Goal: Task Accomplishment & Management: Use online tool/utility

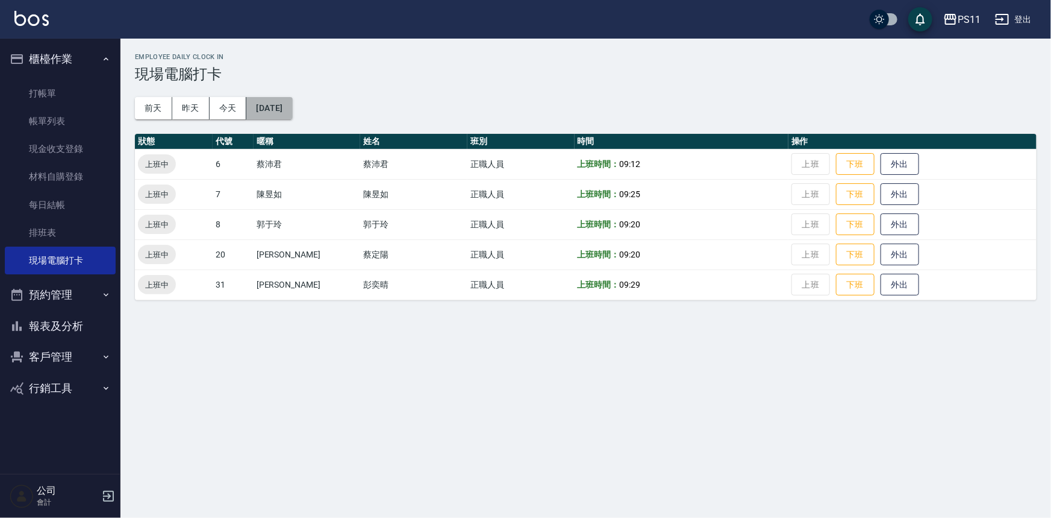
click at [292, 103] on button "[DATE]" at bounding box center [269, 108] width 46 height 22
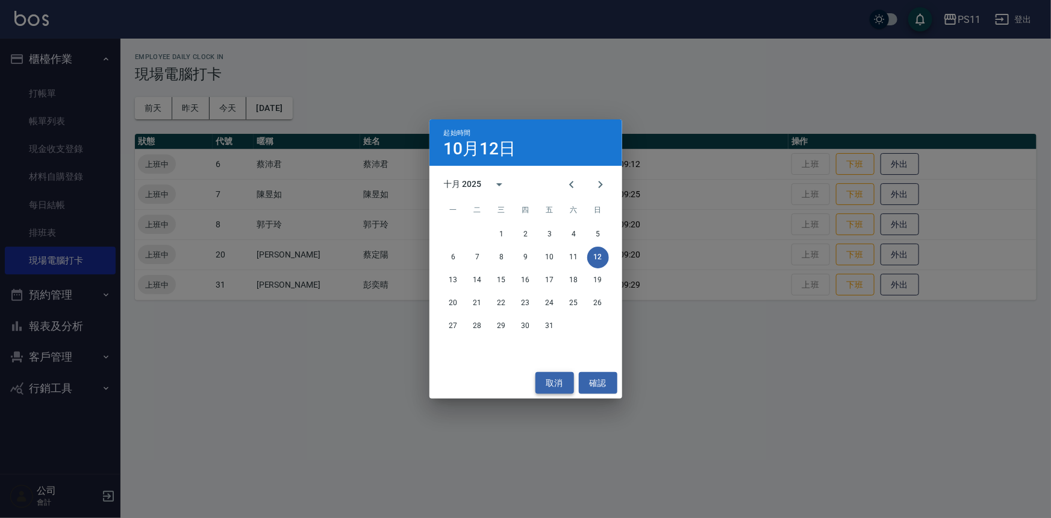
click at [557, 384] on button "取消" at bounding box center [555, 383] width 39 height 22
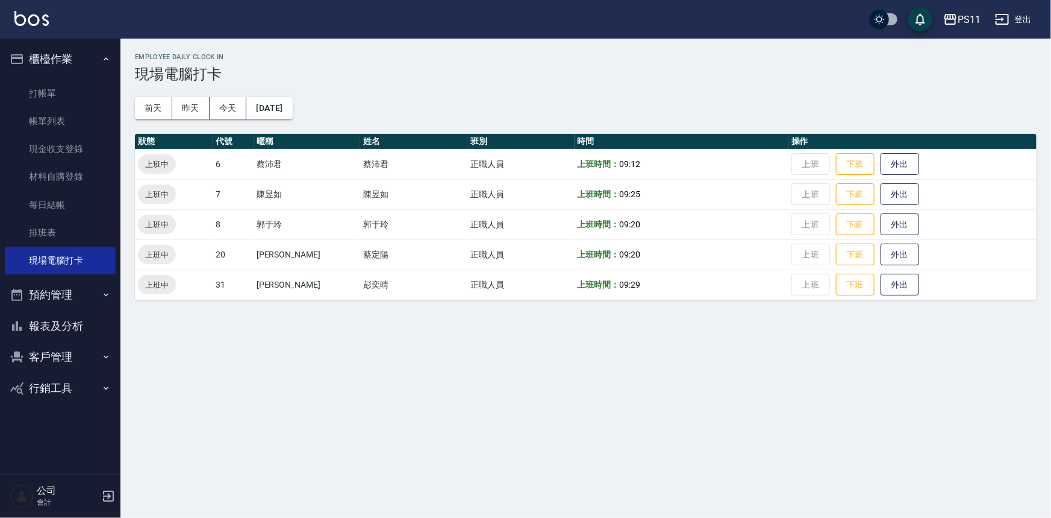
click at [317, 105] on div "Employee Daily Clock In 現場電腦打卡 [DATE] [DATE] [DATE] [DATE] 狀態 代號 暱稱 姓名 班別 時間 操作…" at bounding box center [585, 177] width 931 height 276
click at [292, 116] on button "[DATE]" at bounding box center [269, 108] width 46 height 22
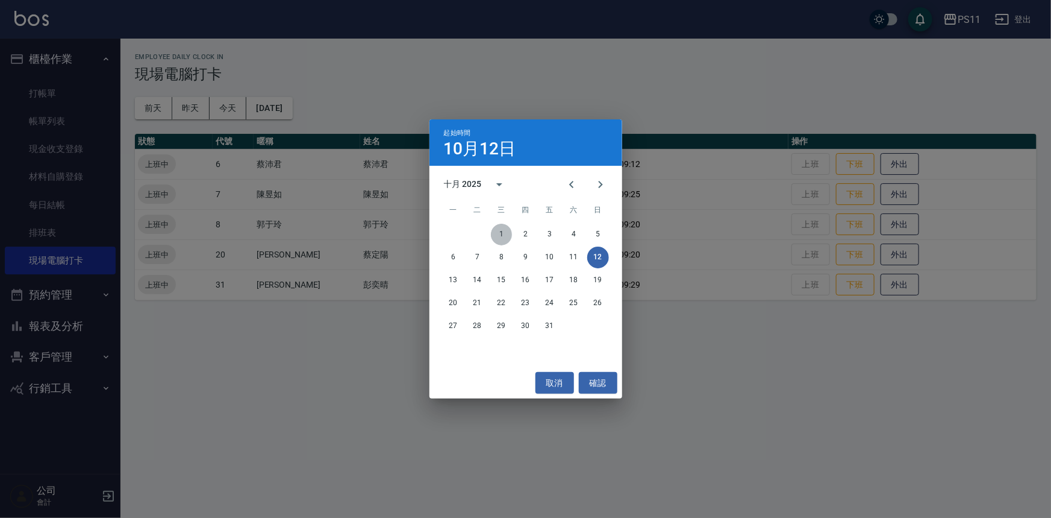
click at [501, 233] on button "1" at bounding box center [502, 235] width 22 height 22
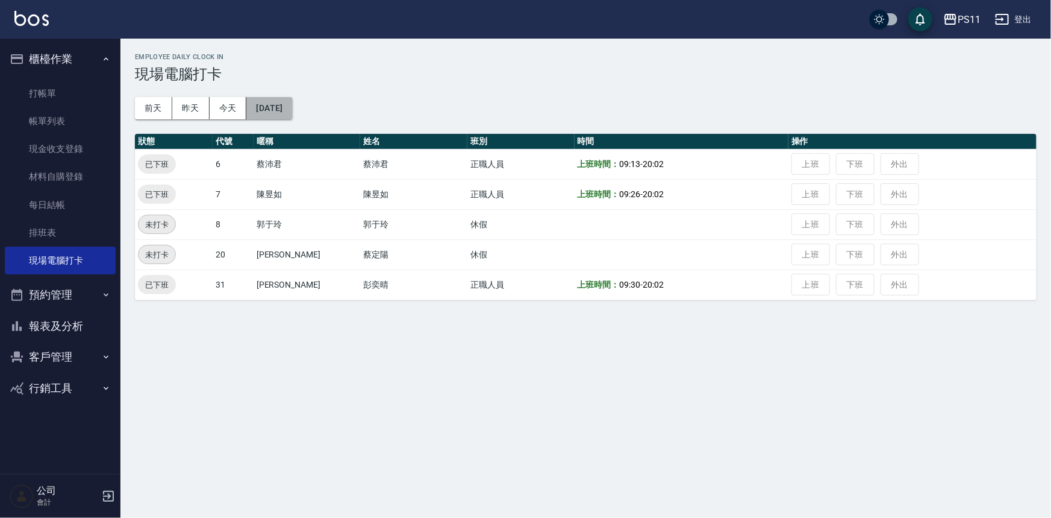
click at [272, 107] on button "[DATE]" at bounding box center [269, 108] width 46 height 22
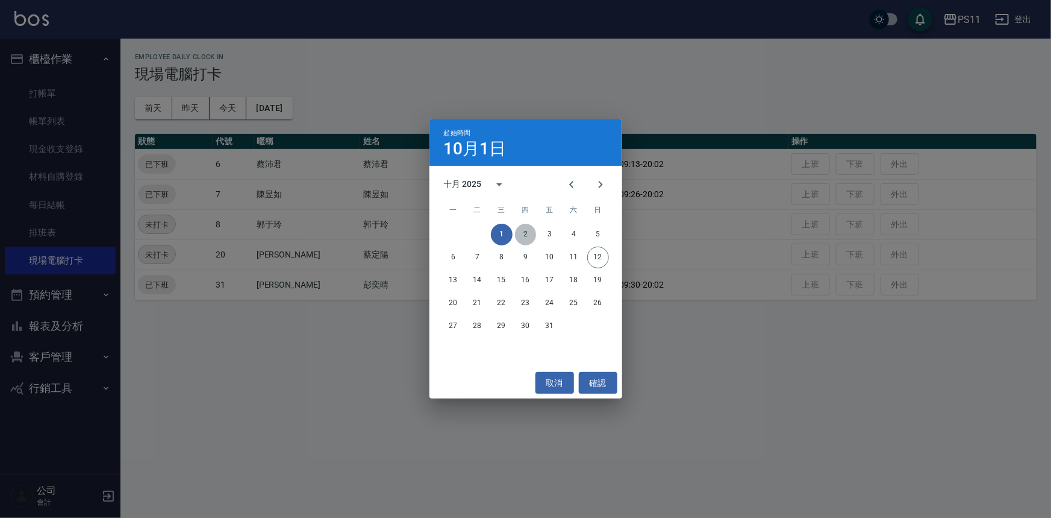
click at [522, 241] on button "2" at bounding box center [526, 235] width 22 height 22
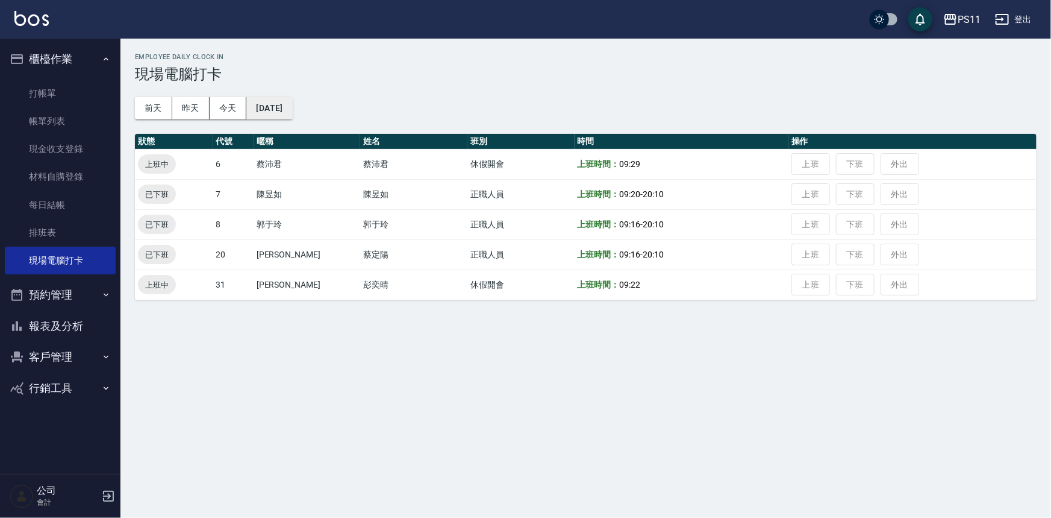
click at [292, 109] on button "[DATE]" at bounding box center [269, 108] width 46 height 22
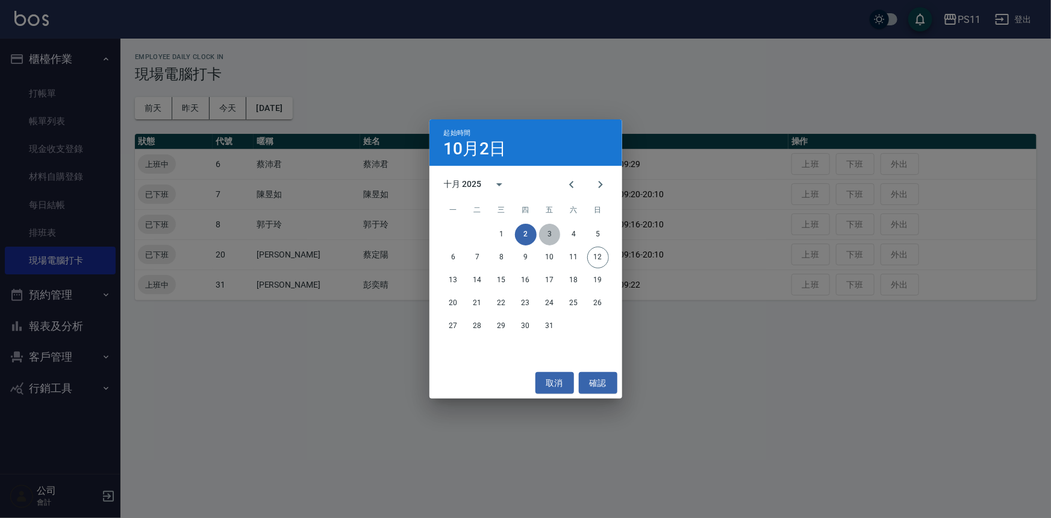
click at [553, 236] on button "3" at bounding box center [550, 235] width 22 height 22
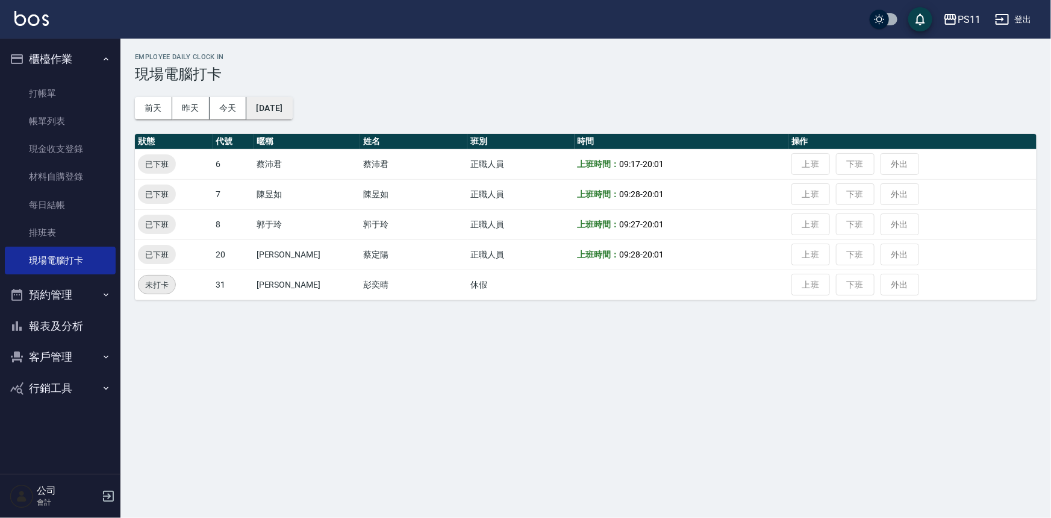
click at [290, 111] on button "[DATE]" at bounding box center [269, 108] width 46 height 22
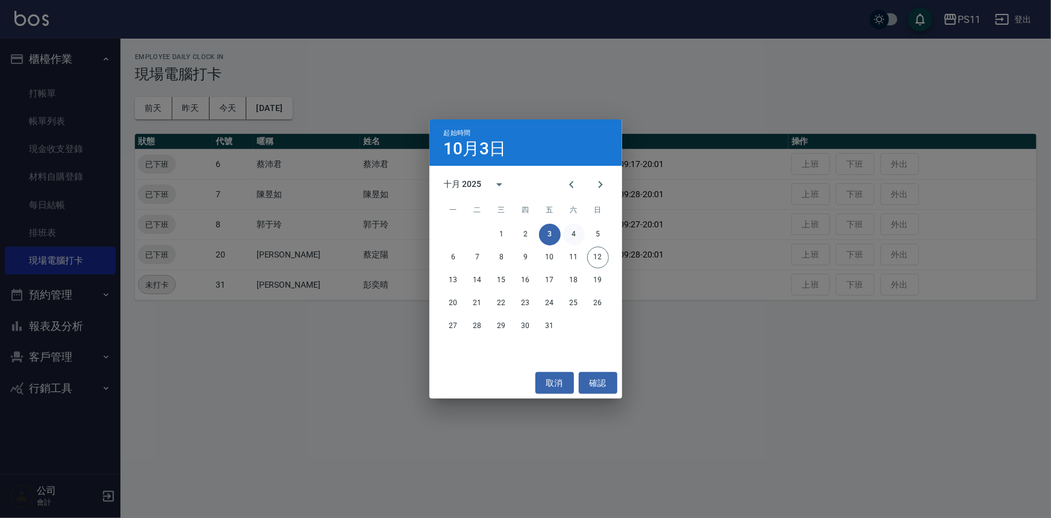
click at [568, 235] on button "4" at bounding box center [574, 235] width 22 height 22
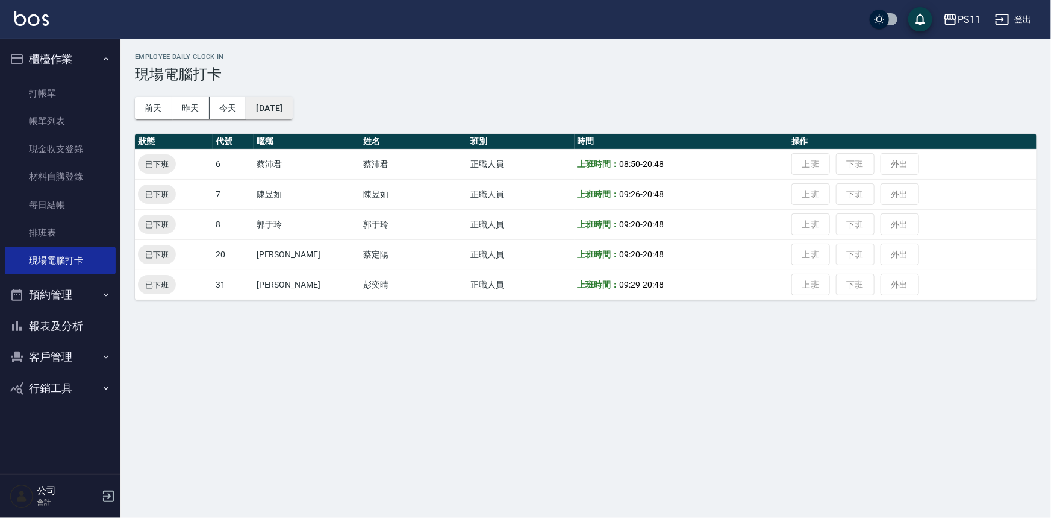
click at [285, 103] on button "[DATE]" at bounding box center [269, 108] width 46 height 22
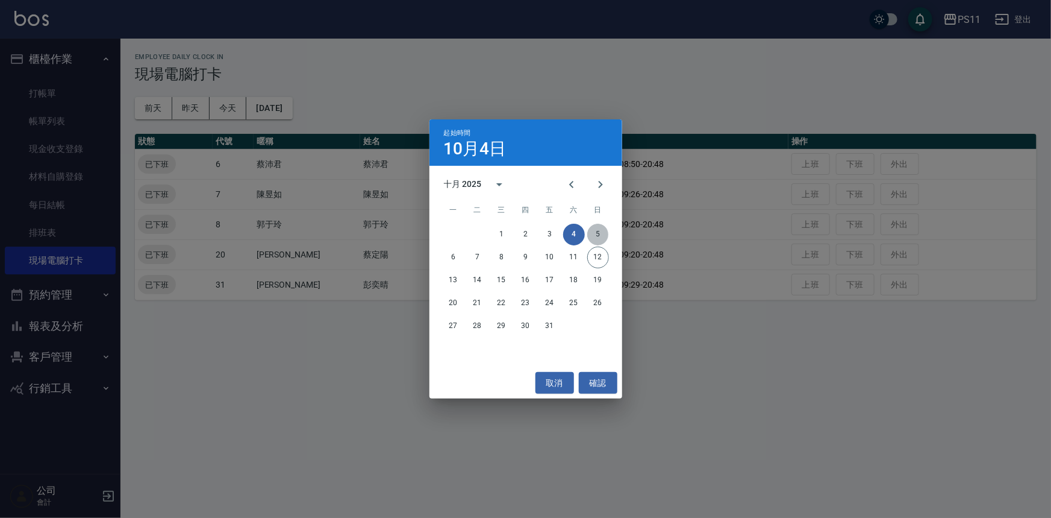
click at [602, 234] on button "5" at bounding box center [598, 235] width 22 height 22
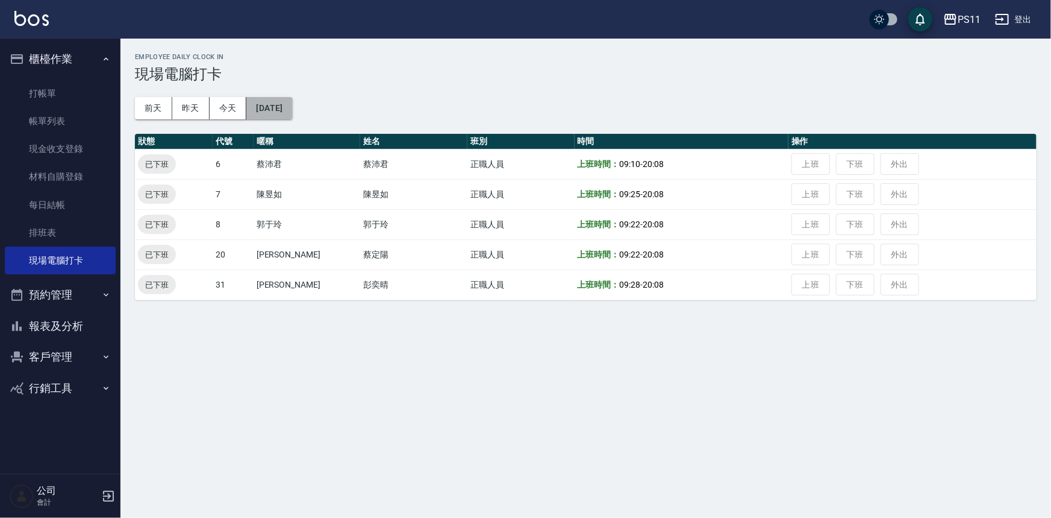
click at [292, 101] on button "[DATE]" at bounding box center [269, 108] width 46 height 22
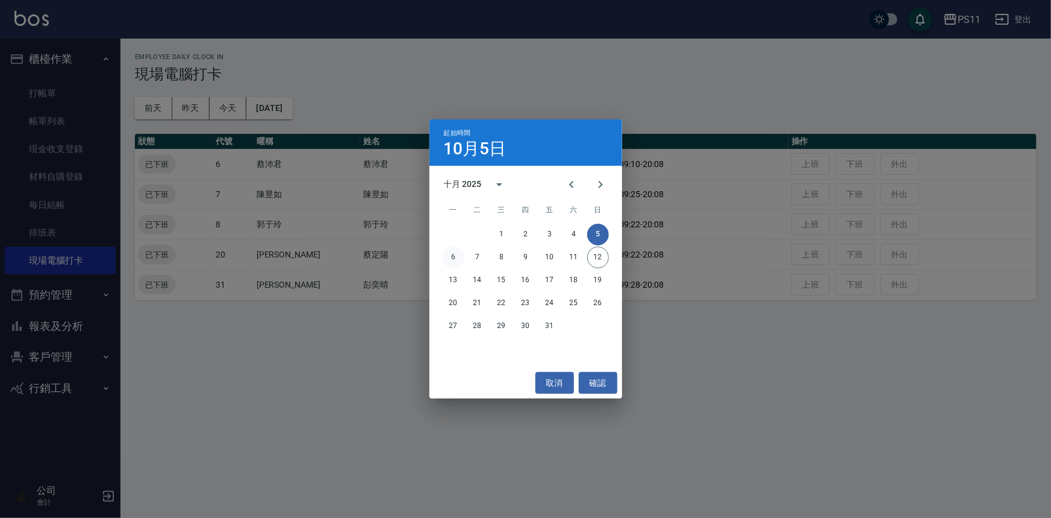
click at [454, 255] on button "6" at bounding box center [454, 257] width 22 height 22
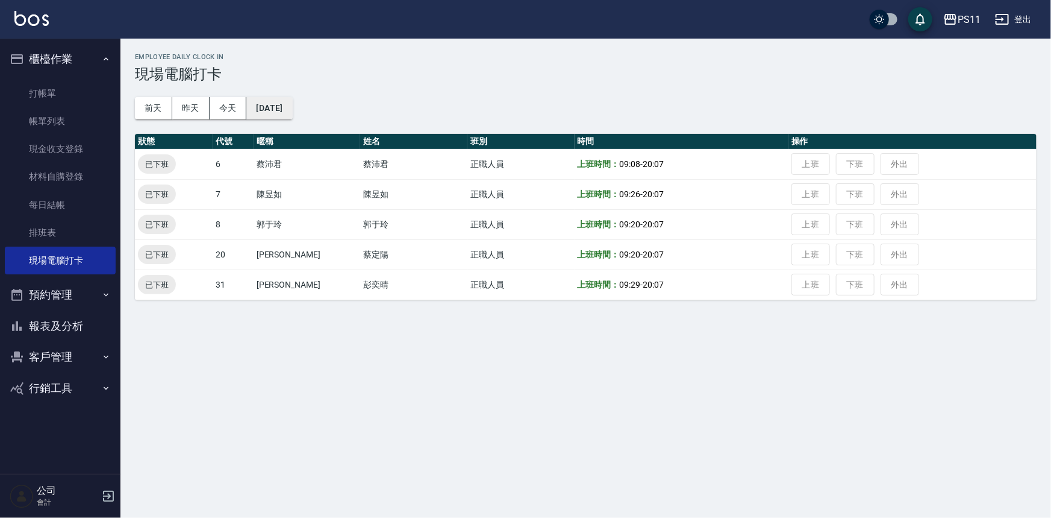
click at [292, 109] on button "[DATE]" at bounding box center [269, 108] width 46 height 22
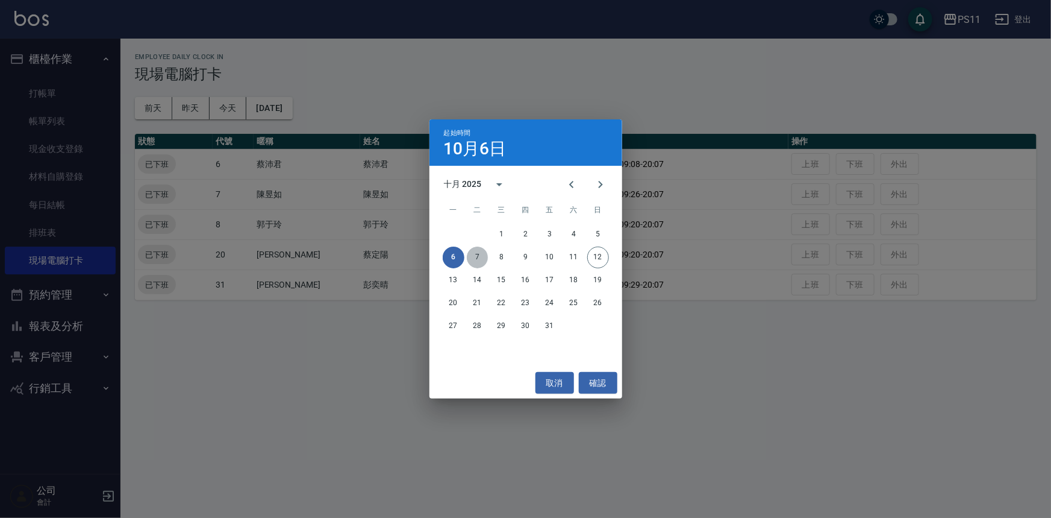
click at [482, 252] on button "7" at bounding box center [478, 257] width 22 height 22
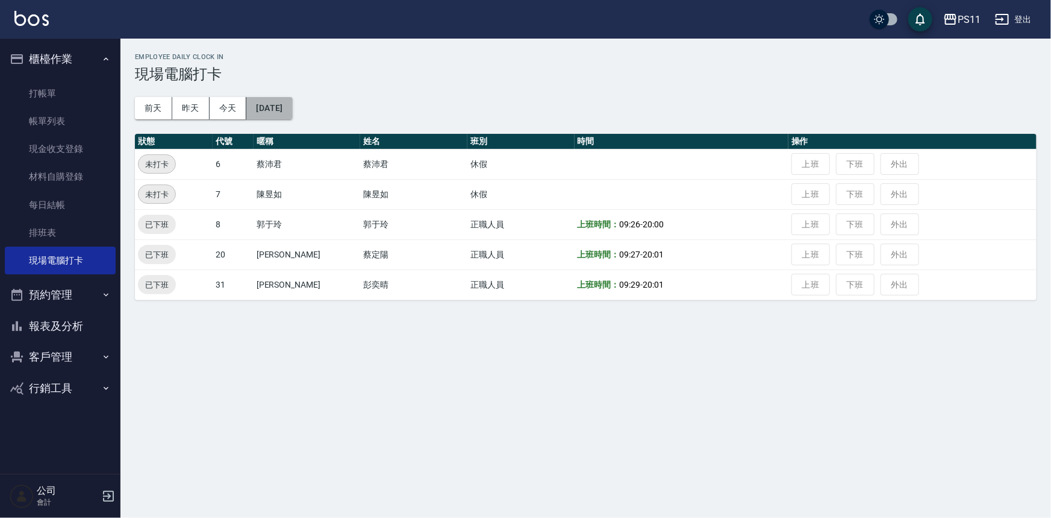
click at [289, 104] on button "[DATE]" at bounding box center [269, 108] width 46 height 22
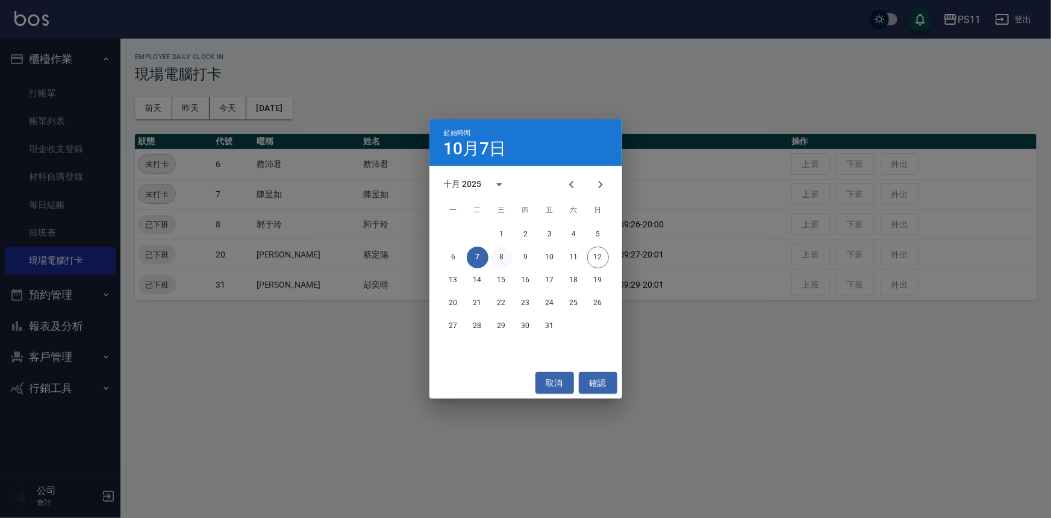
click at [506, 249] on button "8" at bounding box center [502, 257] width 22 height 22
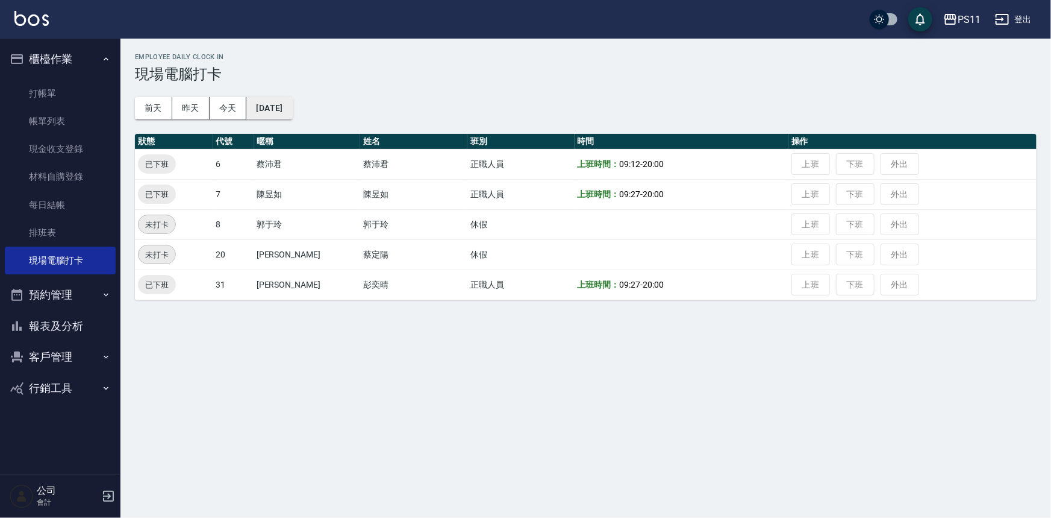
click at [284, 108] on button "[DATE]" at bounding box center [269, 108] width 46 height 22
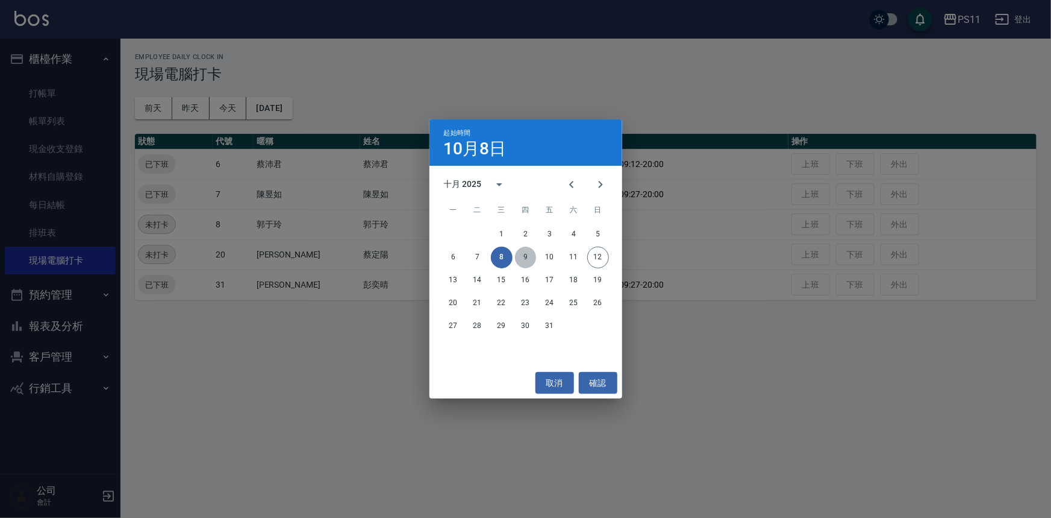
click at [519, 254] on button "9" at bounding box center [526, 257] width 22 height 22
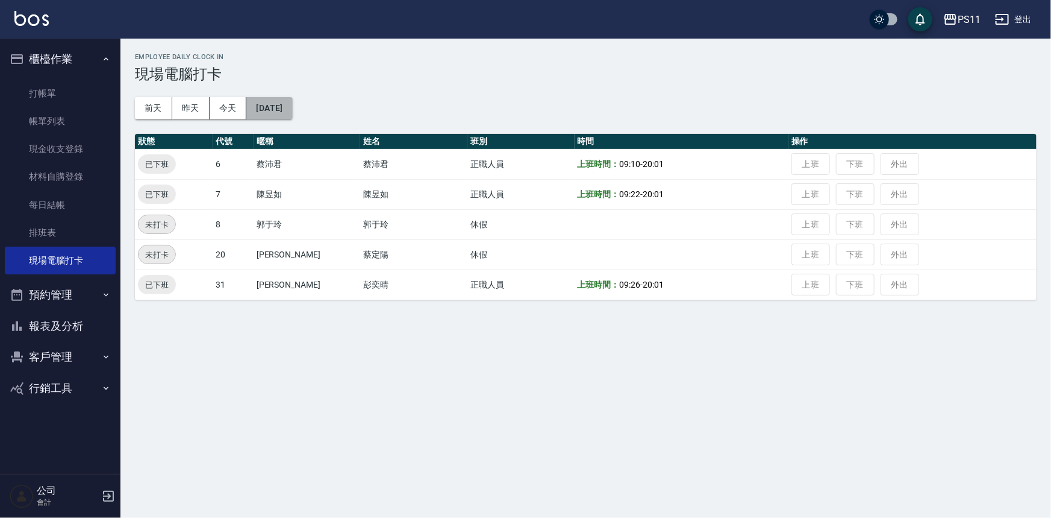
click at [292, 105] on button "[DATE]" at bounding box center [269, 108] width 46 height 22
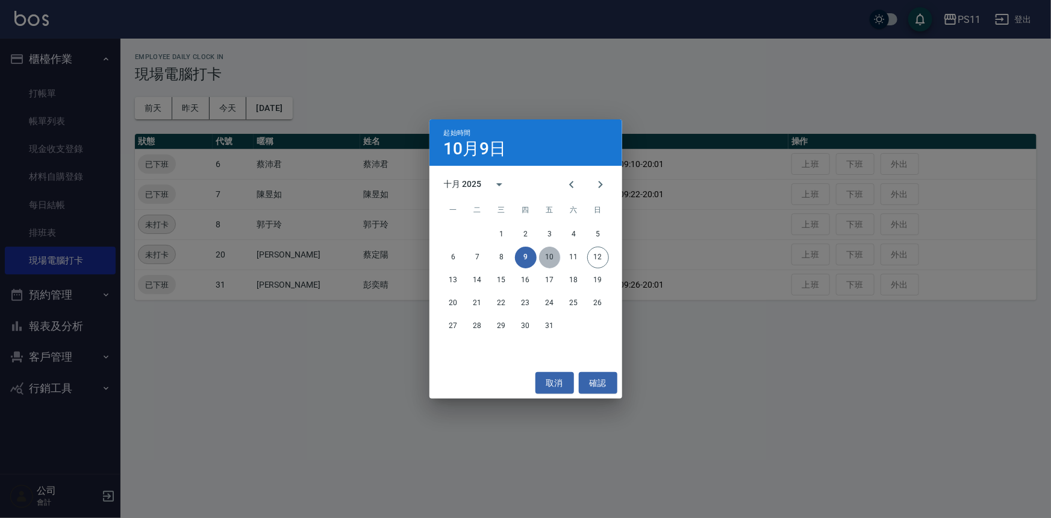
click at [559, 261] on button "10" at bounding box center [550, 257] width 22 height 22
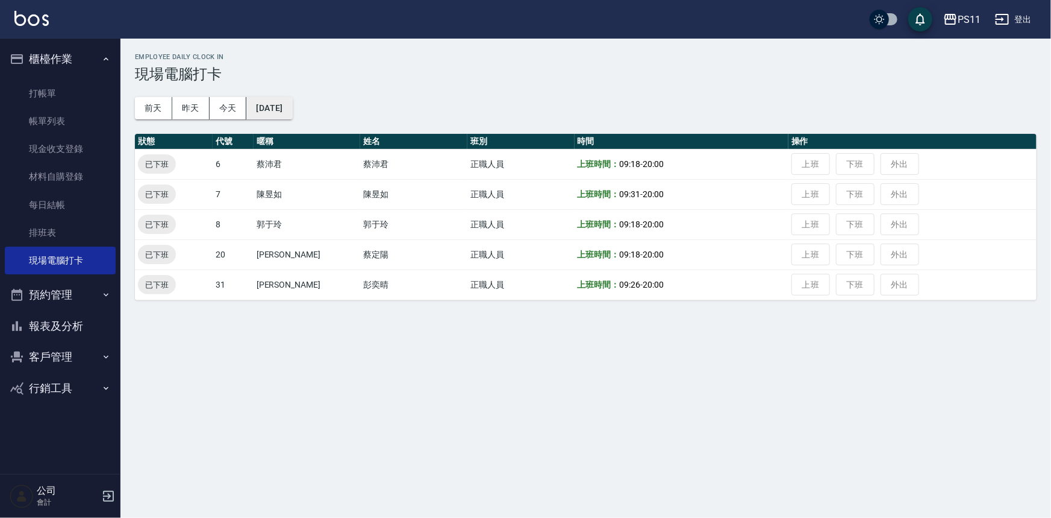
click at [281, 109] on button "[DATE]" at bounding box center [269, 108] width 46 height 22
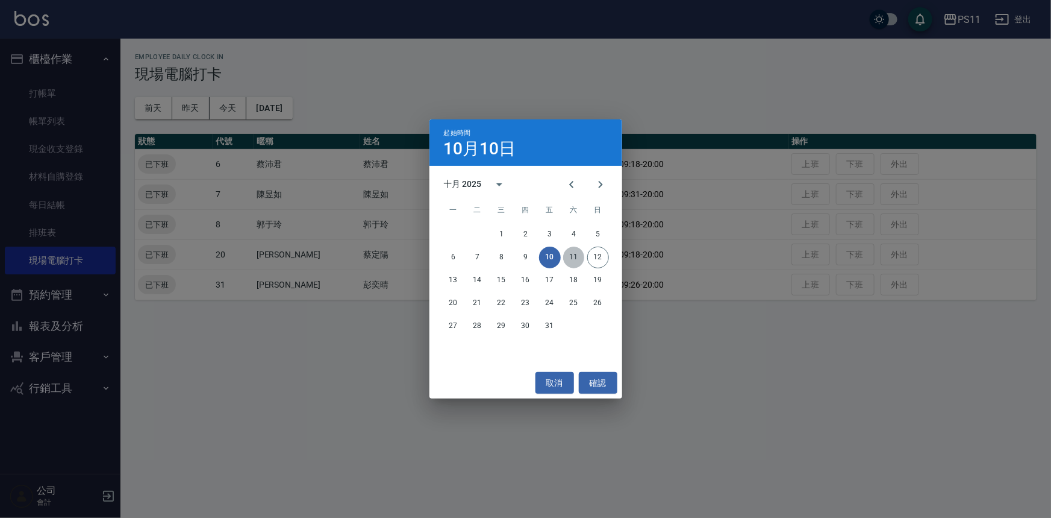
click at [578, 252] on button "11" at bounding box center [574, 257] width 22 height 22
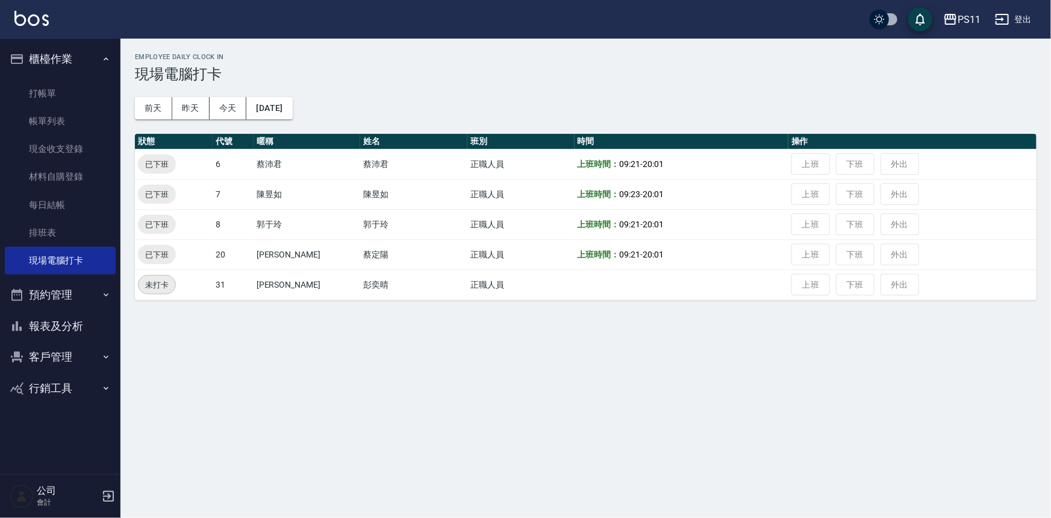
click at [96, 355] on button "客戶管理" at bounding box center [60, 356] width 111 height 31
click at [103, 398] on link "客戶列表" at bounding box center [60, 391] width 111 height 28
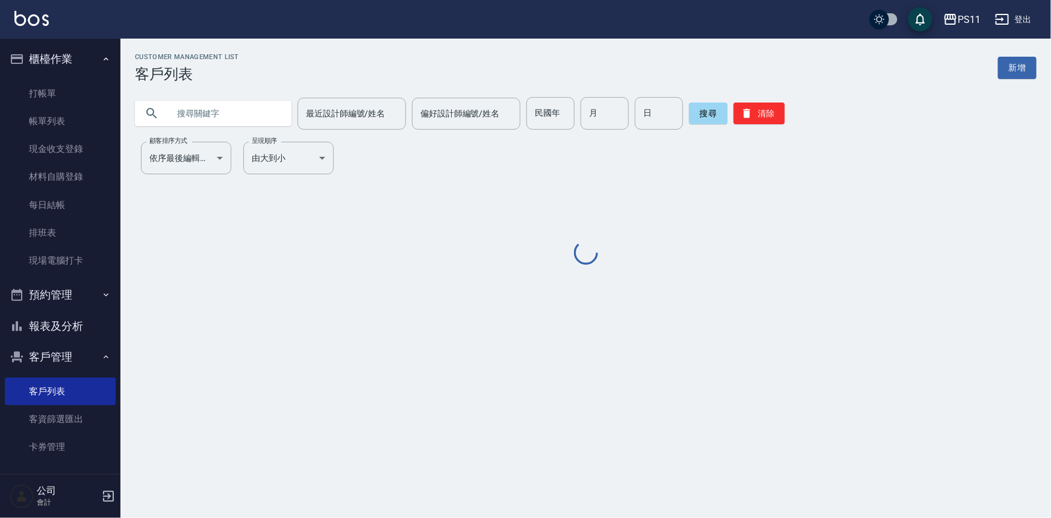
click at [237, 114] on input "text" at bounding box center [225, 113] width 113 height 33
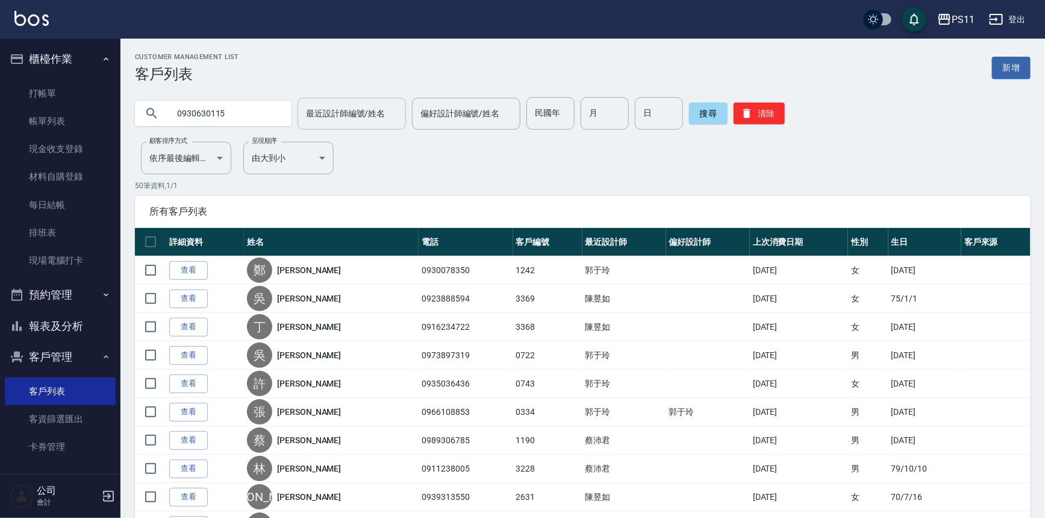
type input "0930630115"
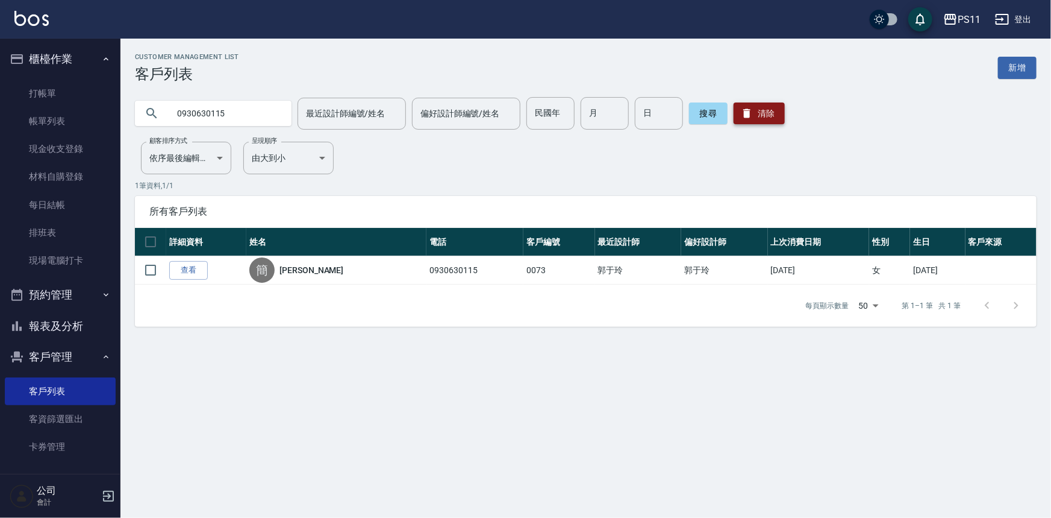
click at [780, 114] on button "清除" at bounding box center [759, 113] width 51 height 22
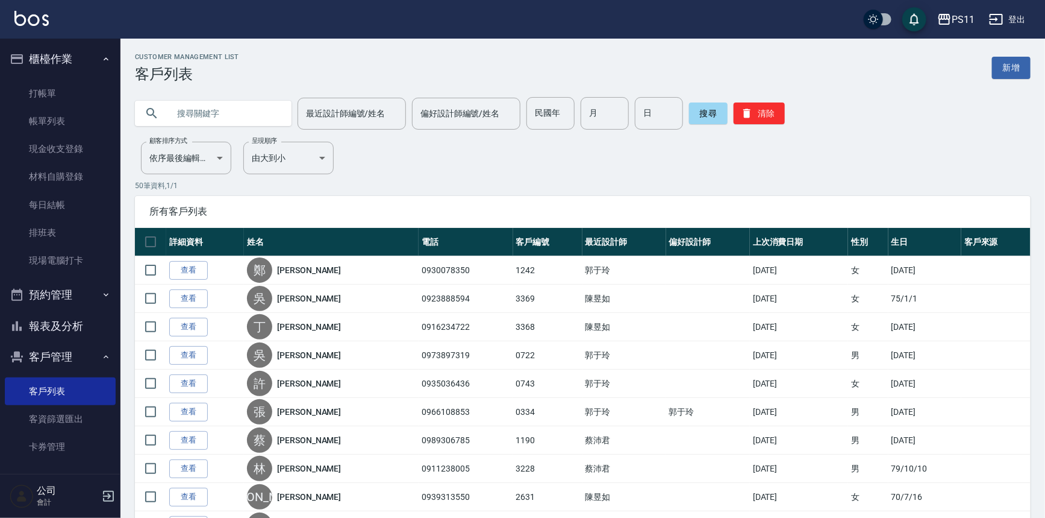
click at [245, 104] on input "text" at bounding box center [225, 113] width 113 height 33
type input "0919954102"
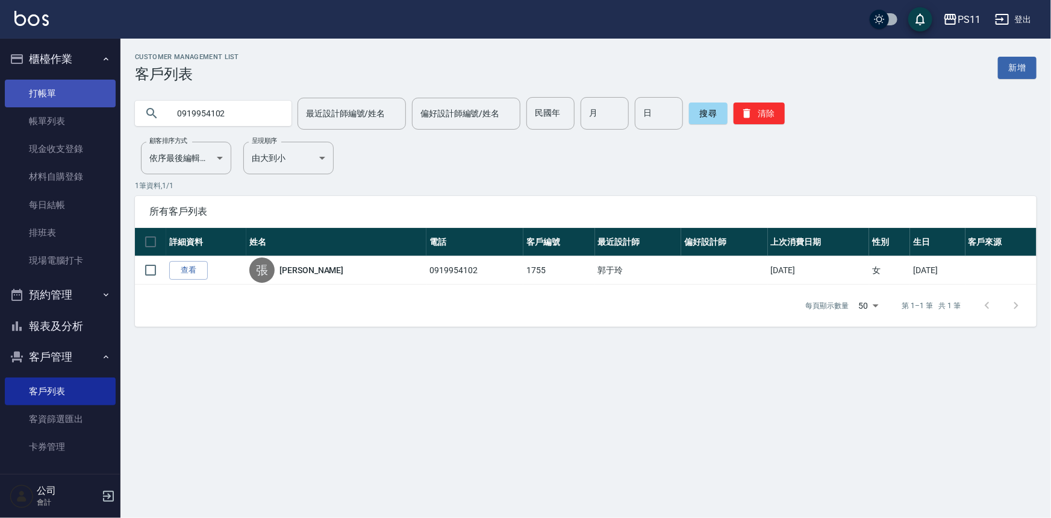
click at [85, 92] on link "打帳單" at bounding box center [60, 94] width 111 height 28
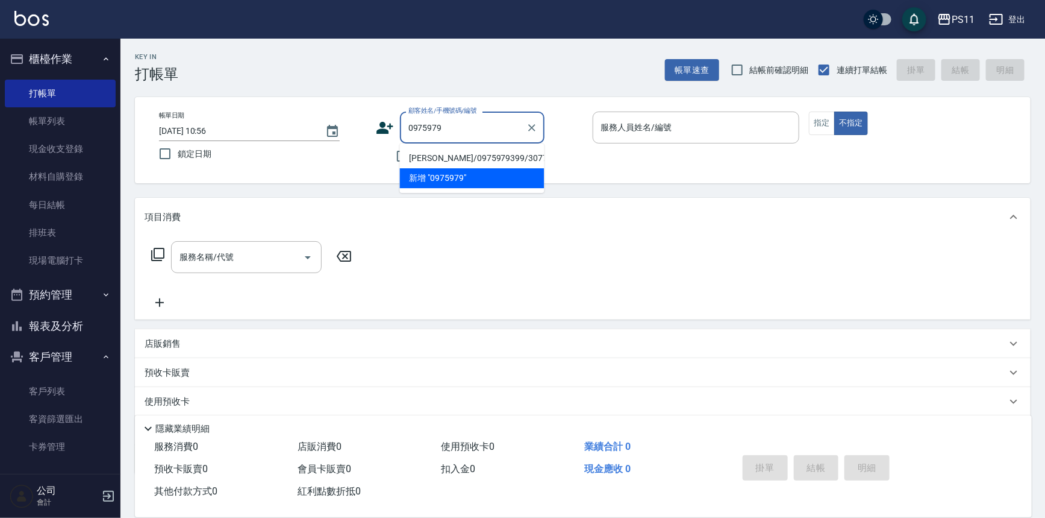
click at [500, 161] on li "[PERSON_NAME]/0975979399/3077" at bounding box center [472, 158] width 145 height 20
type input "[PERSON_NAME]/0975979399/3077"
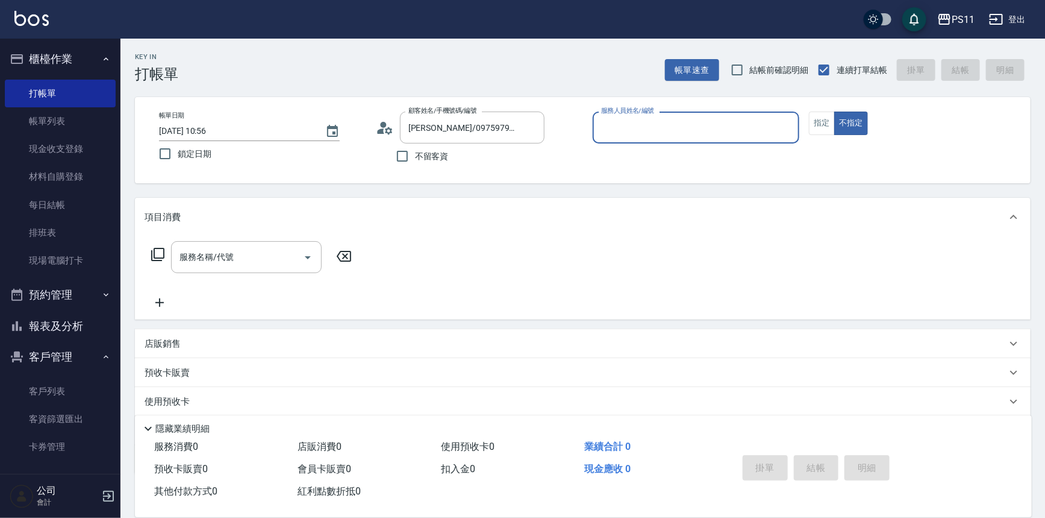
click at [628, 136] on input "服務人員姓名/編號" at bounding box center [696, 127] width 196 height 21
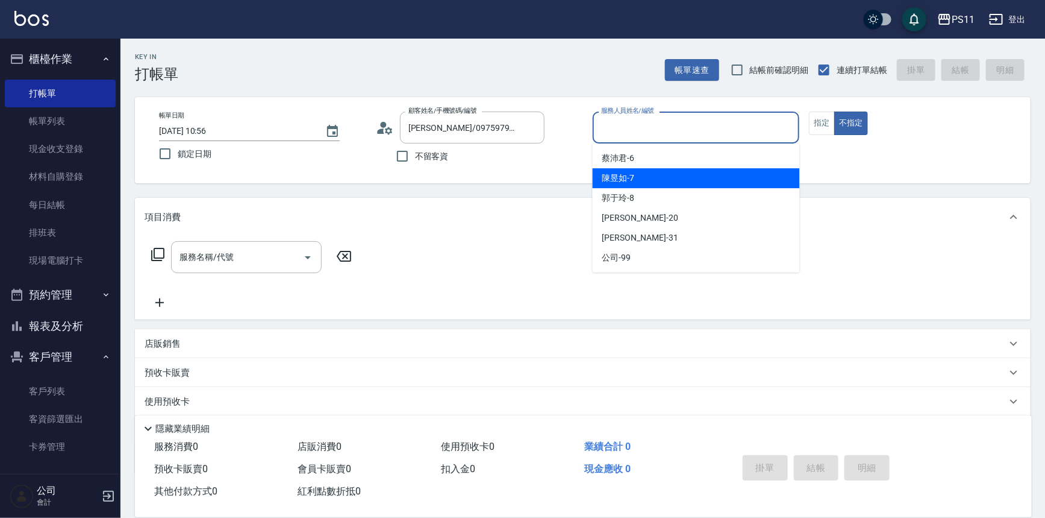
click at [645, 169] on div "[PERSON_NAME]-7" at bounding box center [696, 178] width 207 height 20
type input "[PERSON_NAME]-7"
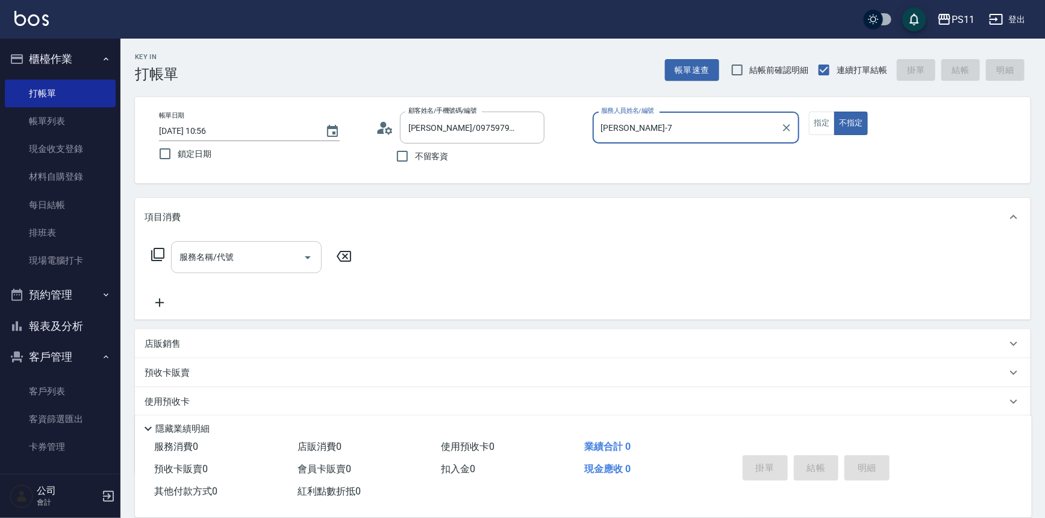
click at [278, 254] on input "服務名稱/代號" at bounding box center [238, 256] width 122 height 21
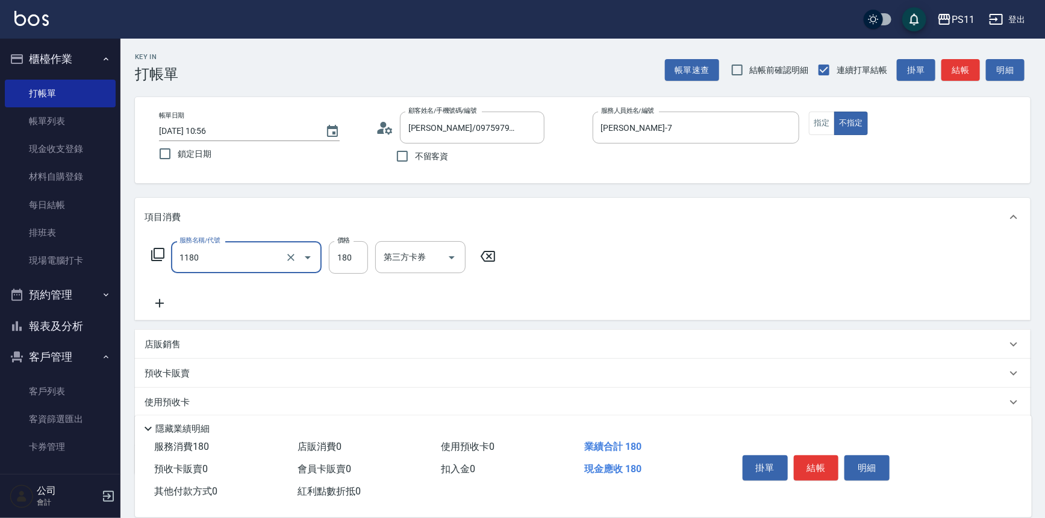
type input "洗髮(洗+剪不指定活動)(1180)"
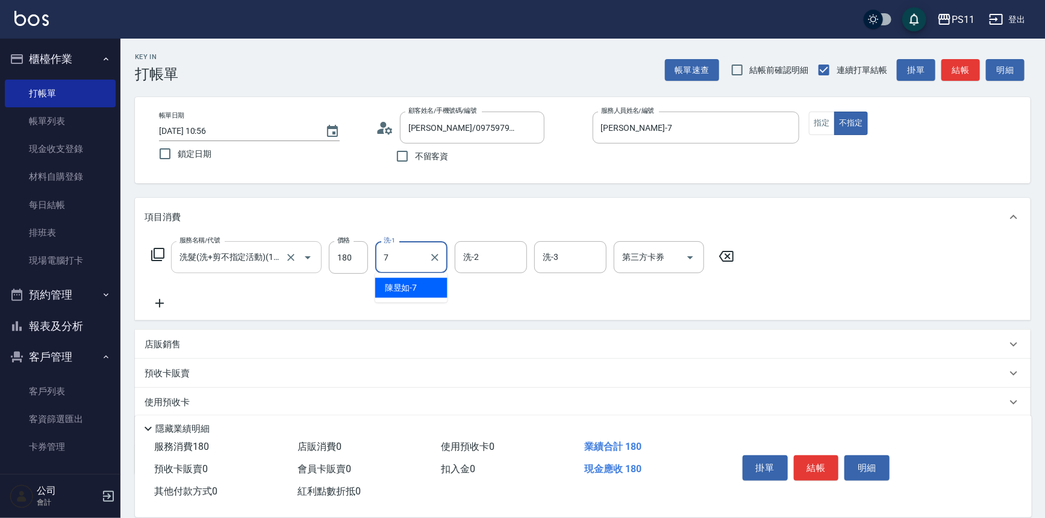
type input "[PERSON_NAME]-7"
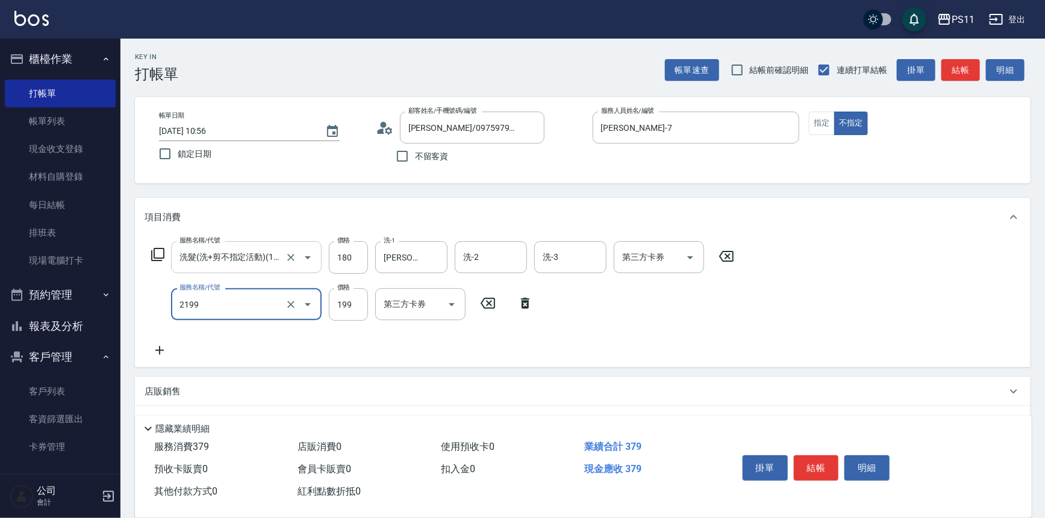
type input "不指定剪髮活動(2199)"
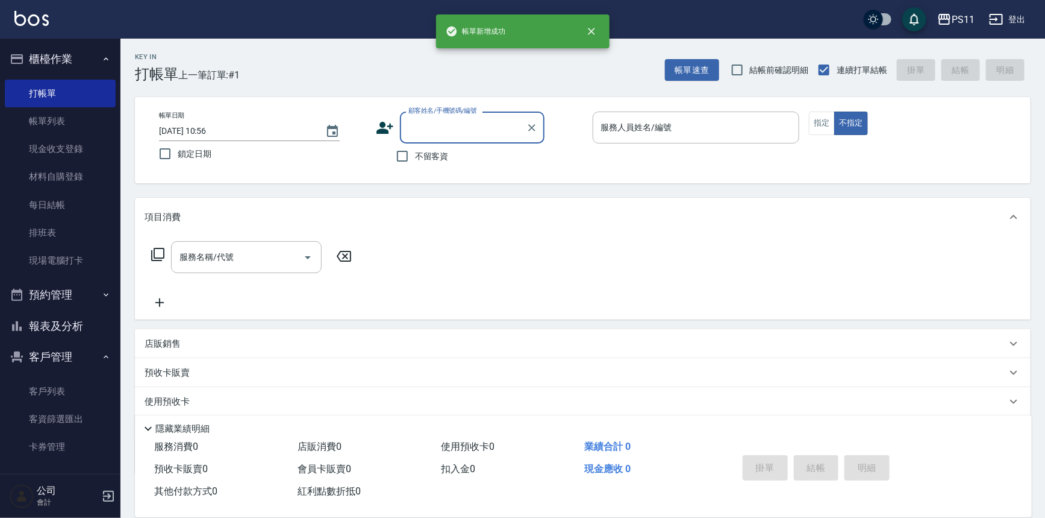
click at [467, 118] on input "顧客姓名/手機號碼/編號" at bounding box center [463, 127] width 116 height 21
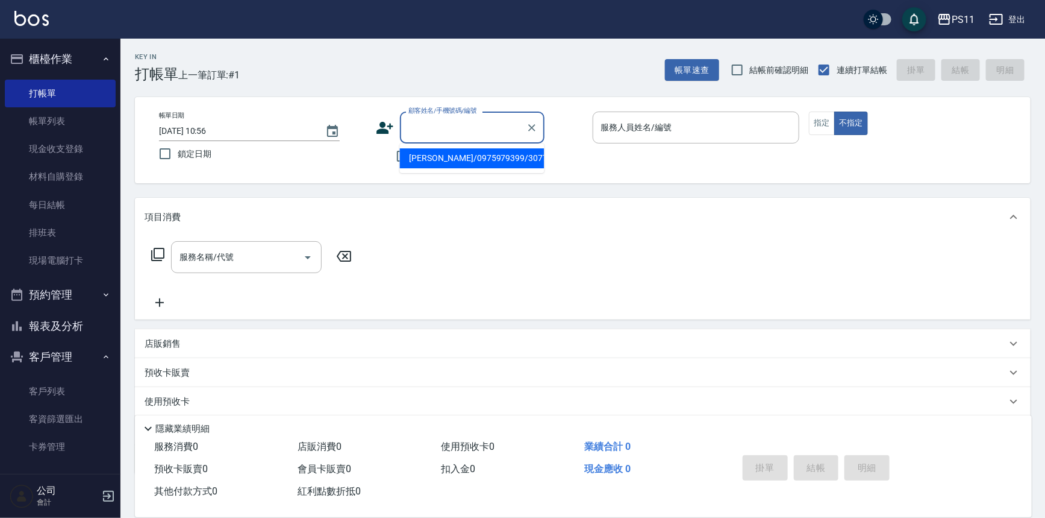
click at [486, 155] on li "[PERSON_NAME]/0975979399/3077" at bounding box center [472, 158] width 145 height 20
type input "[PERSON_NAME]/0975979399/3077"
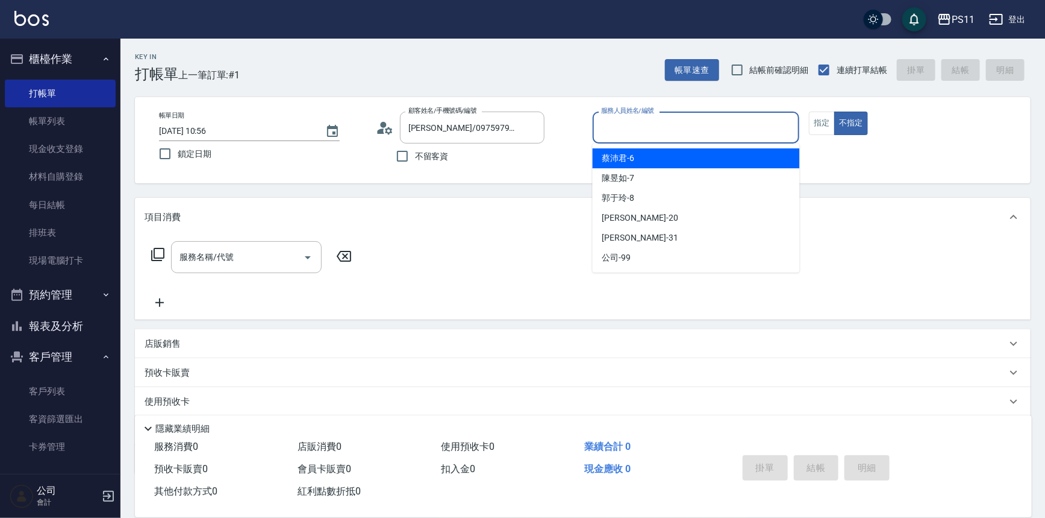
click at [669, 128] on input "服務人員姓名/編號" at bounding box center [696, 127] width 196 height 21
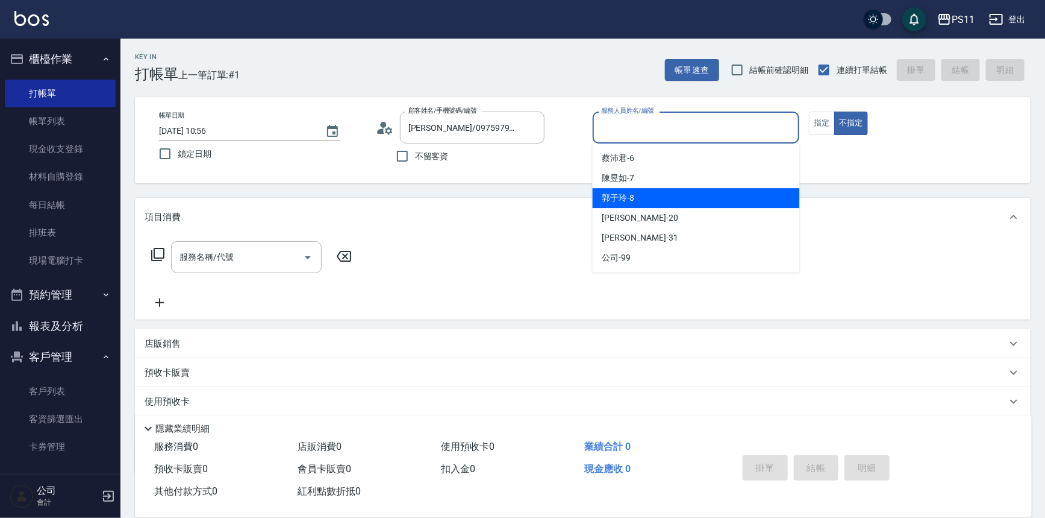
click at [667, 199] on div "[PERSON_NAME]-8" at bounding box center [696, 198] width 207 height 20
type input "郭于玲-8"
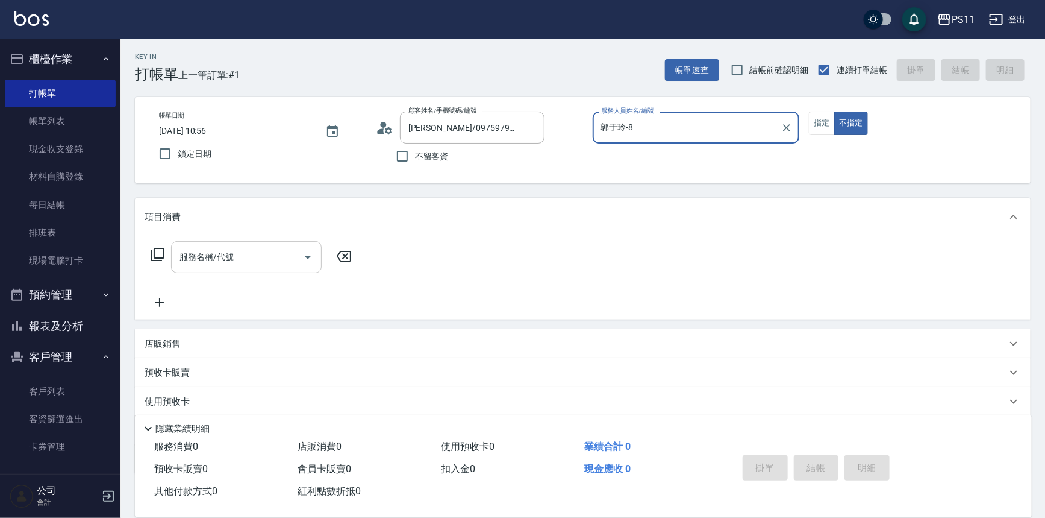
click at [259, 255] on input "服務名稱/代號" at bounding box center [238, 256] width 122 height 21
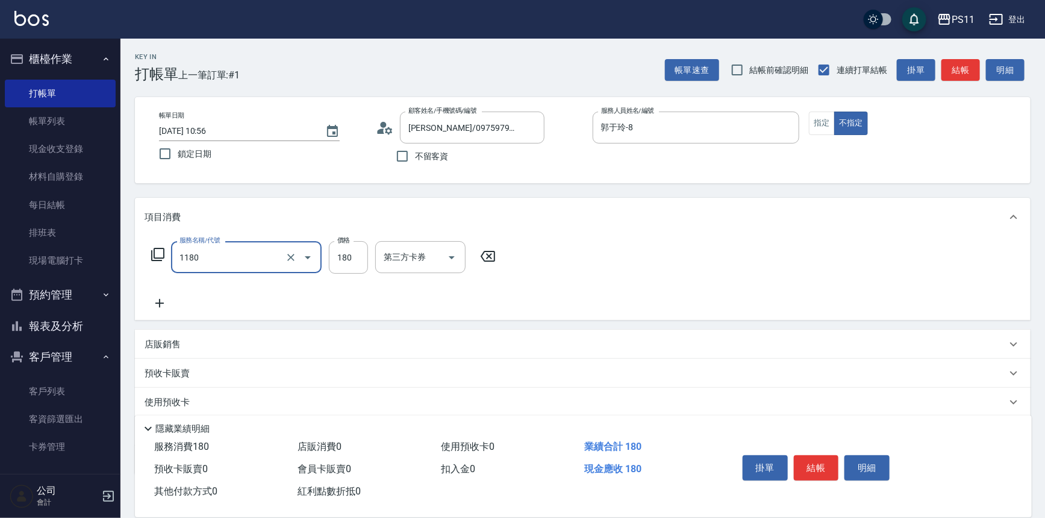
type input "洗髮(洗+剪不指定活動)(1180)"
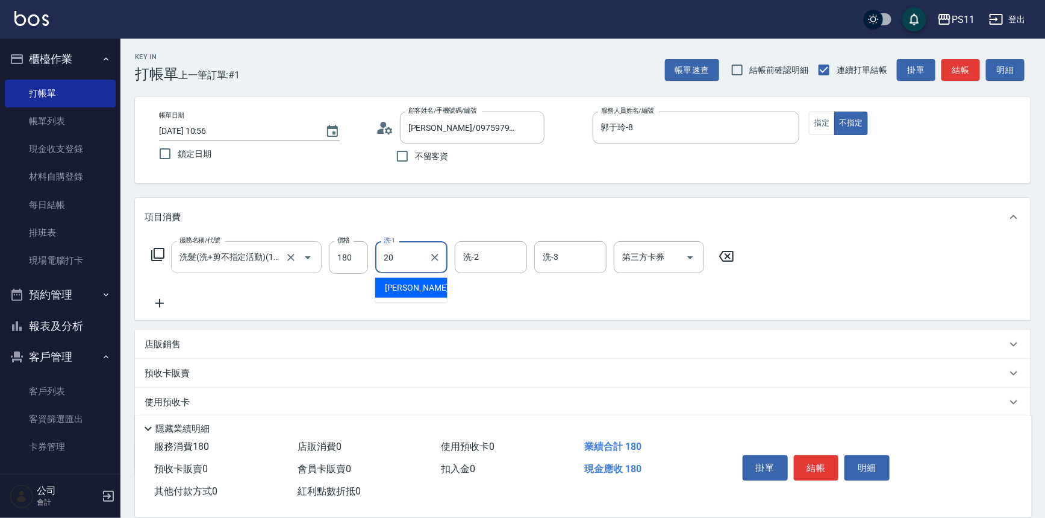
type input "[PERSON_NAME]-20"
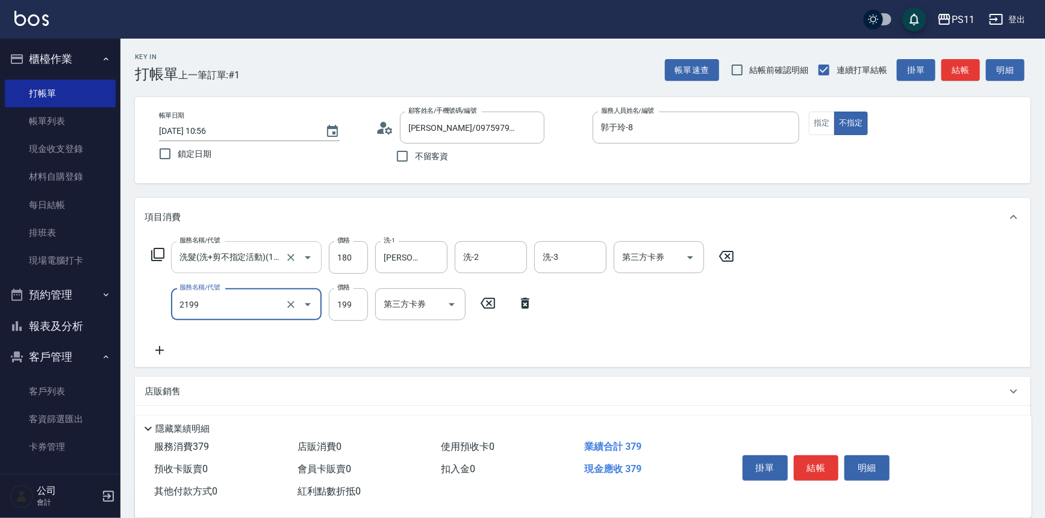
type input "不指定剪髮活動(2199)"
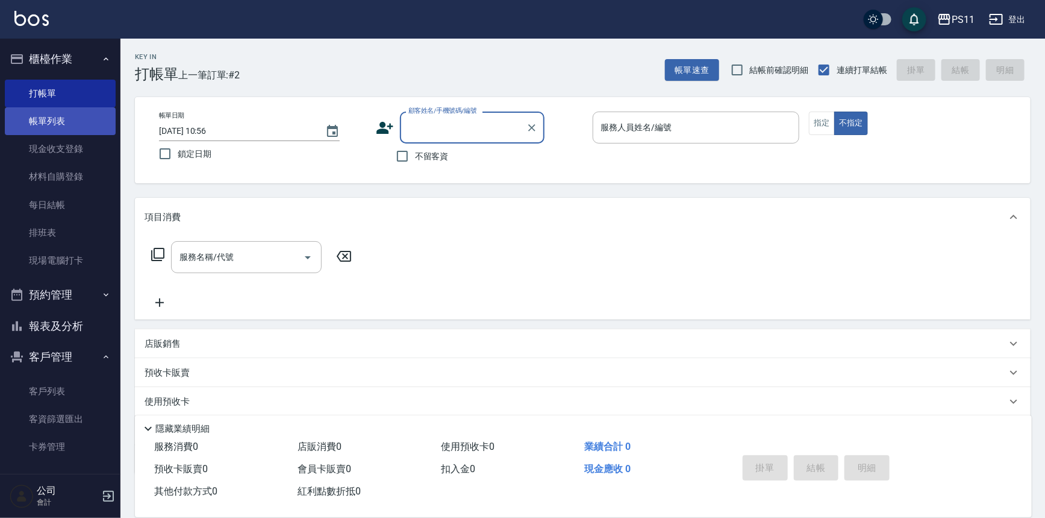
click at [90, 119] on link "帳單列表" at bounding box center [60, 121] width 111 height 28
